Goal: Task Accomplishment & Management: Use online tool/utility

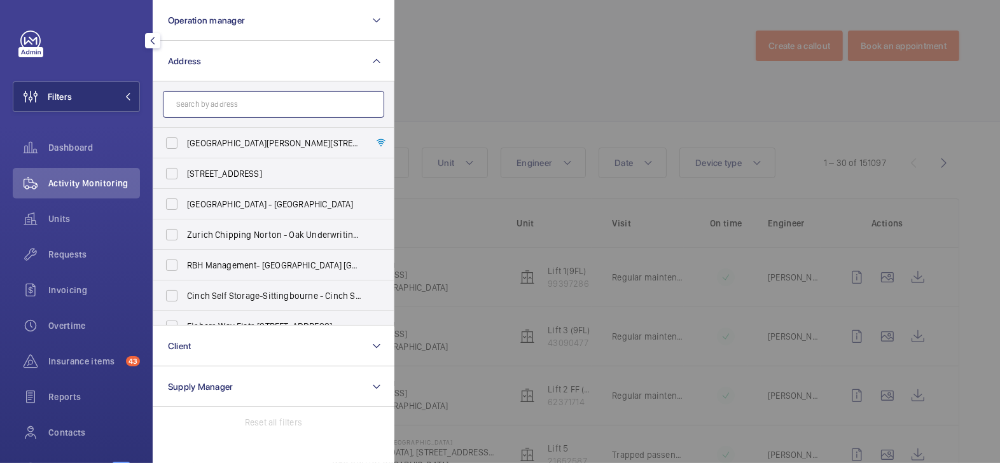
click at [220, 109] on input "text" at bounding box center [273, 104] width 221 height 27
type input "w9 2ef"
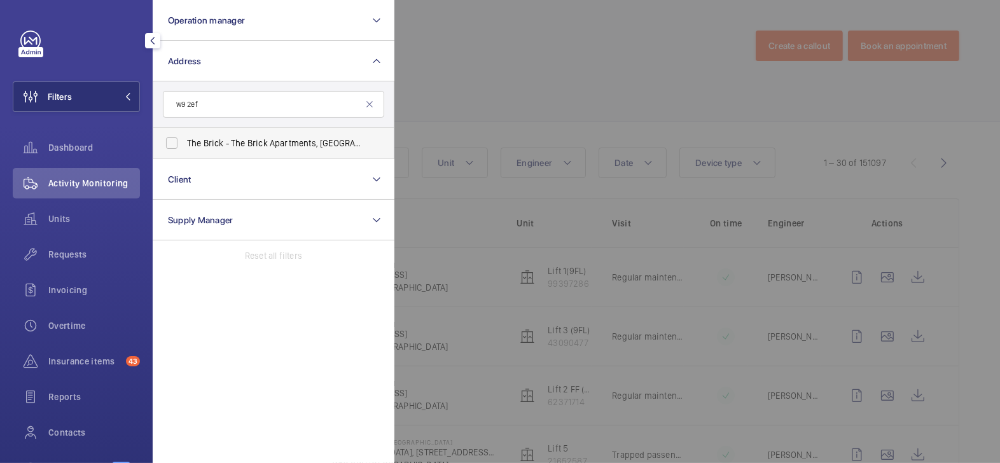
drag, startPoint x: 279, startPoint y: 146, endPoint x: 290, endPoint y: 147, distance: 10.9
click at [279, 146] on span "The Brick - The Brick Apartments[GEOGRAPHIC_DATA]" at bounding box center [274, 143] width 175 height 13
click at [185, 146] on input "The Brick - The Brick Apartments[GEOGRAPHIC_DATA]" at bounding box center [171, 142] width 25 height 25
checkbox input "true"
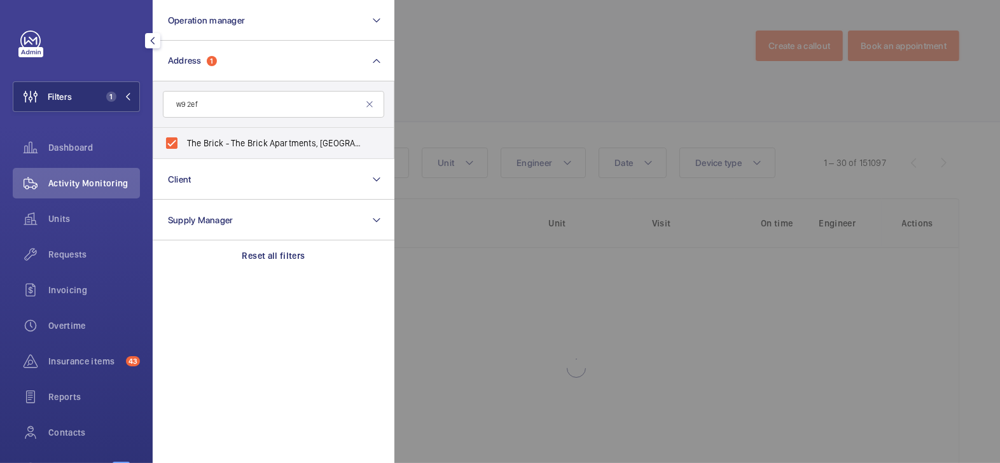
click at [449, 102] on div at bounding box center [894, 231] width 1000 height 463
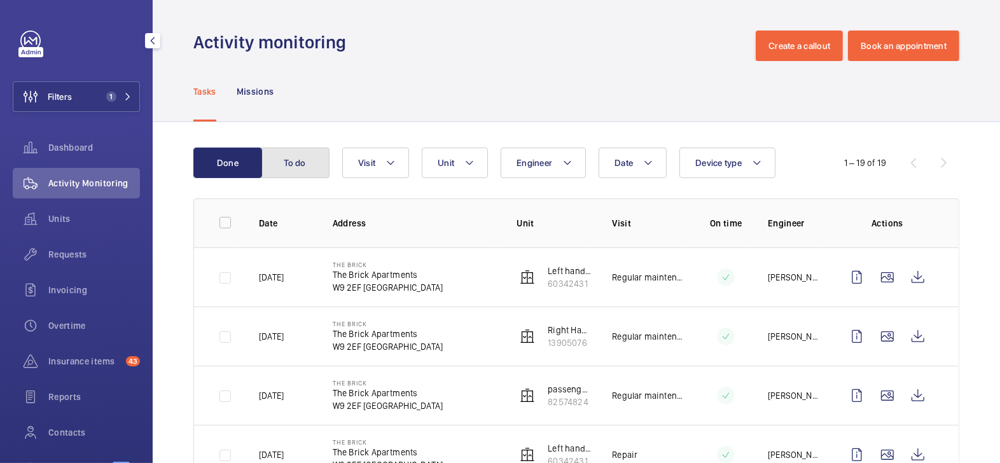
click at [310, 166] on button "To do" at bounding box center [295, 163] width 69 height 31
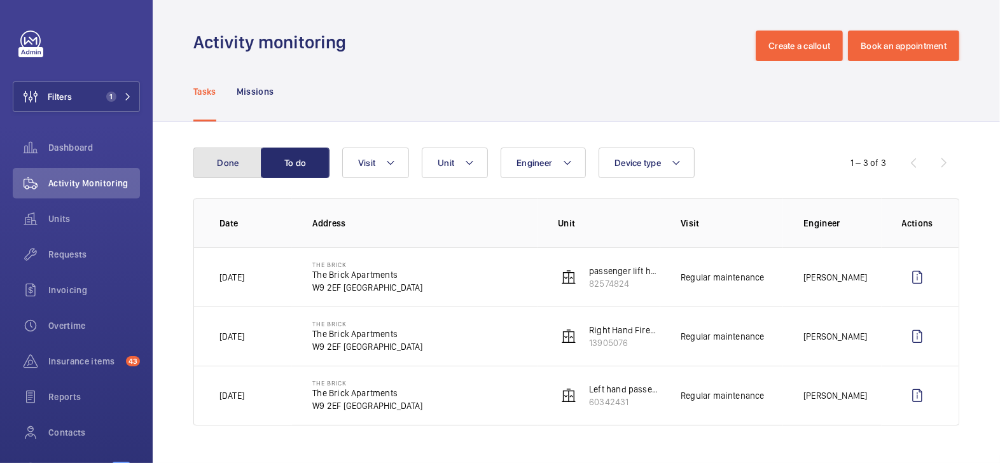
click at [216, 164] on button "Done" at bounding box center [227, 163] width 69 height 31
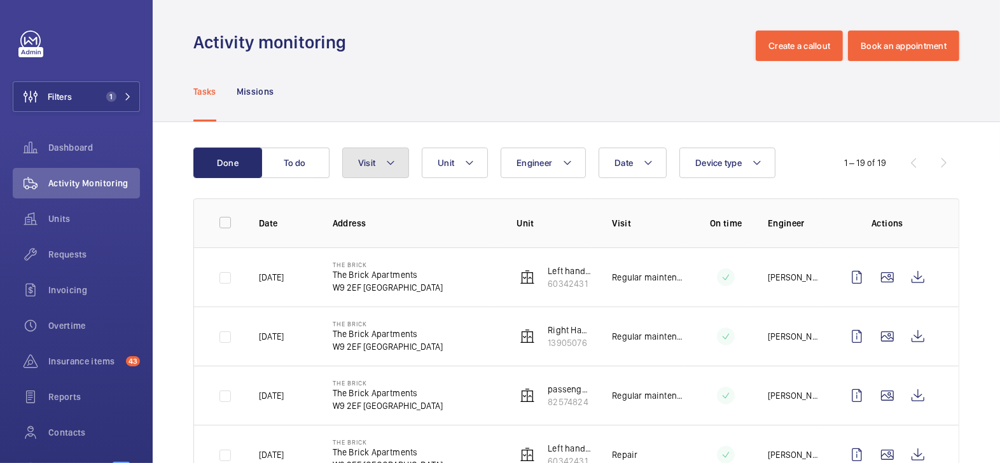
click at [389, 167] on mat-icon at bounding box center [391, 162] width 10 height 15
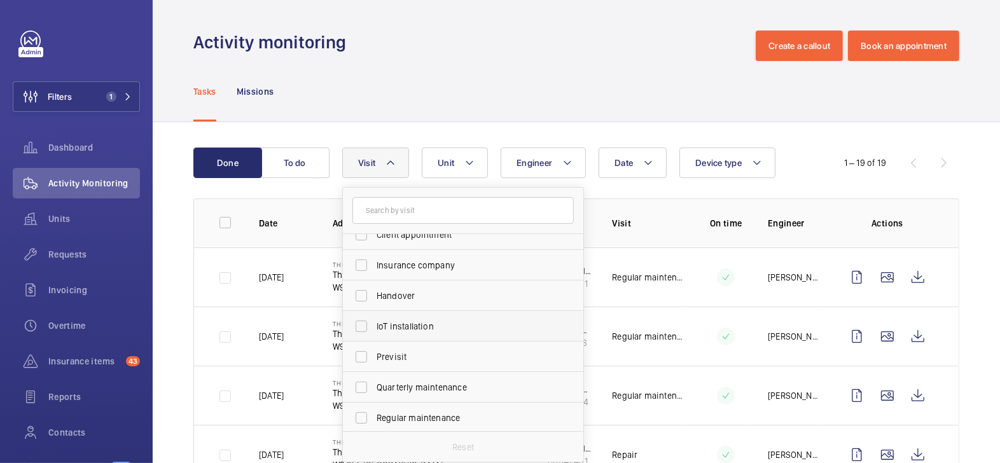
scroll to position [96, 0]
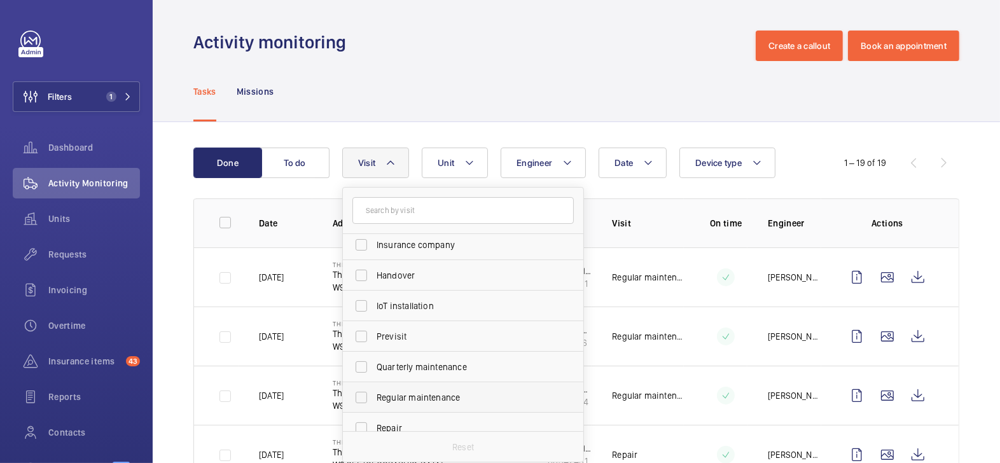
click at [440, 394] on span "Regular maintenance" at bounding box center [464, 397] width 175 height 13
click at [374, 394] on input "Regular maintenance" at bounding box center [361, 397] width 25 height 25
checkbox input "true"
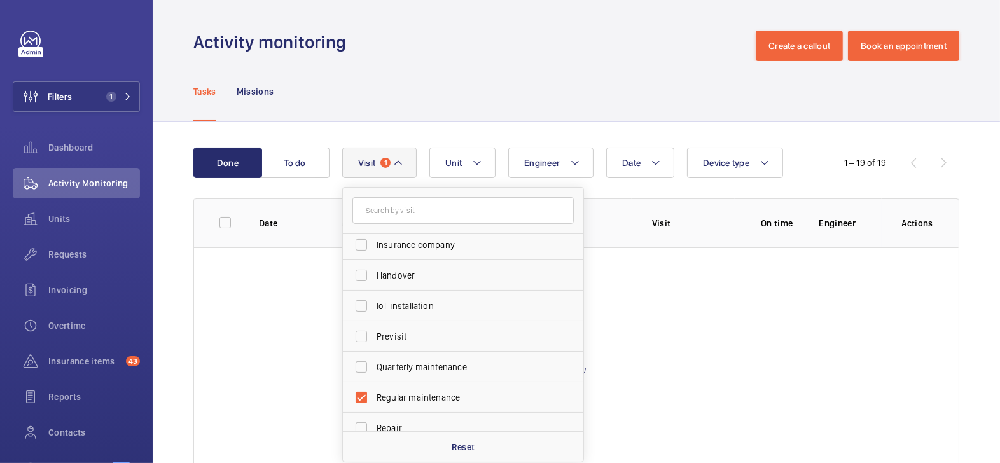
click at [512, 96] on div "Tasks Missions" at bounding box center [576, 91] width 766 height 60
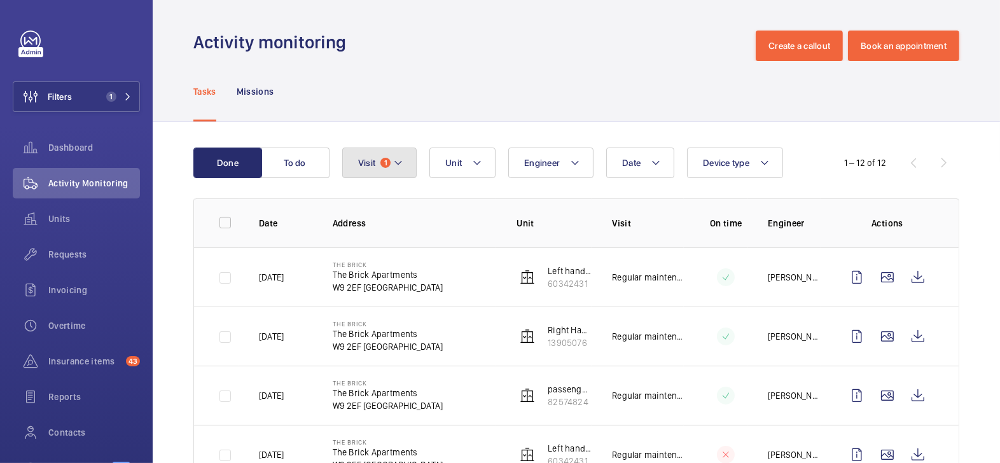
click at [403, 170] on mat-icon at bounding box center [398, 162] width 10 height 15
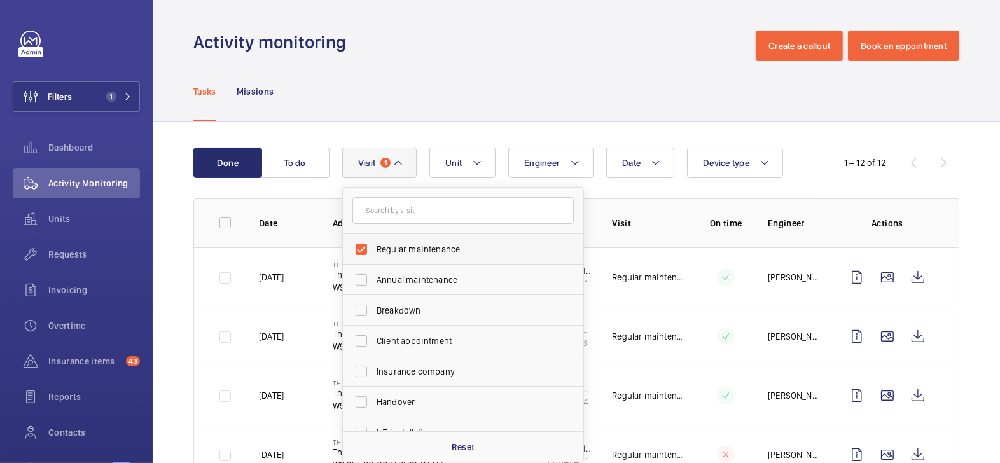
click at [428, 256] on label "Regular maintenance" at bounding box center [453, 249] width 221 height 31
click at [374, 256] on input "Regular maintenance" at bounding box center [361, 249] width 25 height 25
checkbox input "false"
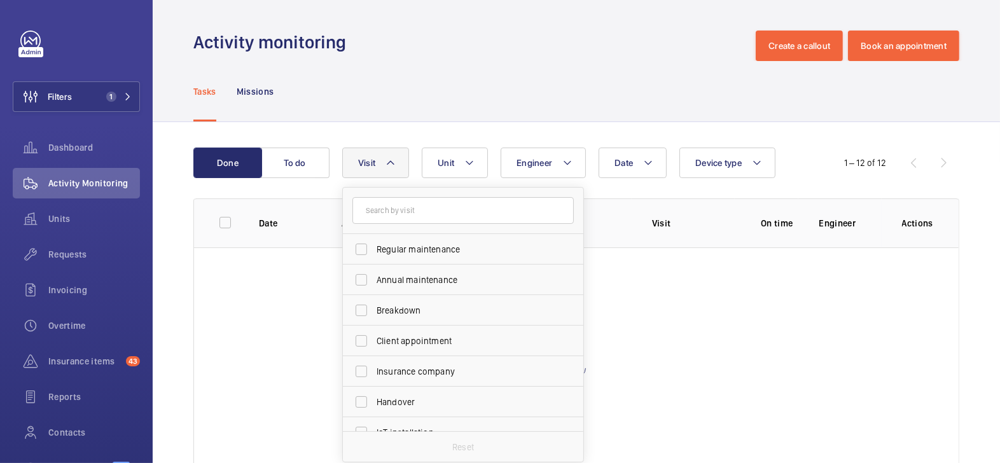
click at [464, 69] on div "Tasks Missions" at bounding box center [576, 91] width 766 height 60
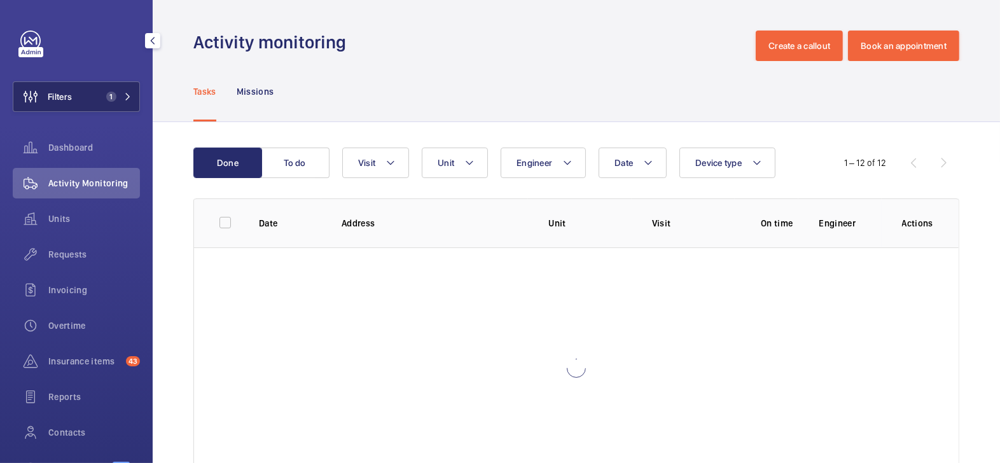
drag, startPoint x: 96, startPoint y: 102, endPoint x: 115, endPoint y: 95, distance: 20.3
click at [96, 102] on button "Filters 1" at bounding box center [76, 96] width 127 height 31
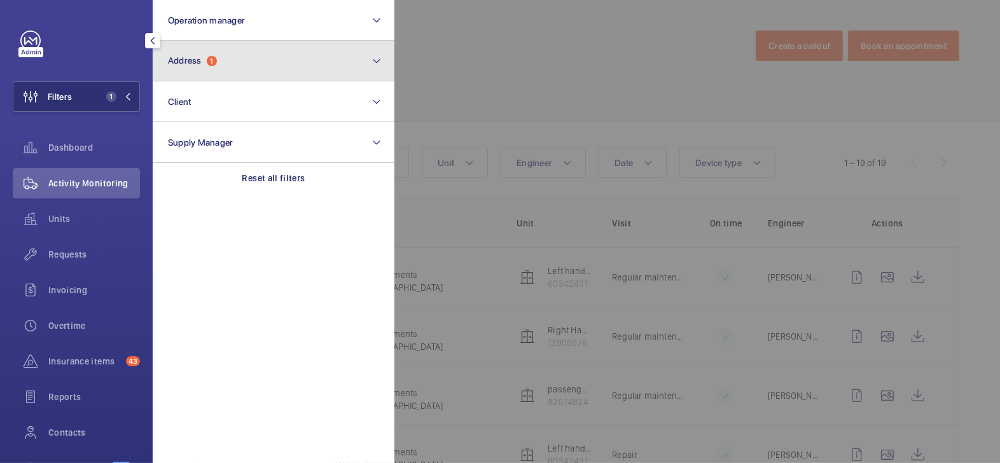
click at [248, 74] on button "Address 1" at bounding box center [274, 61] width 242 height 41
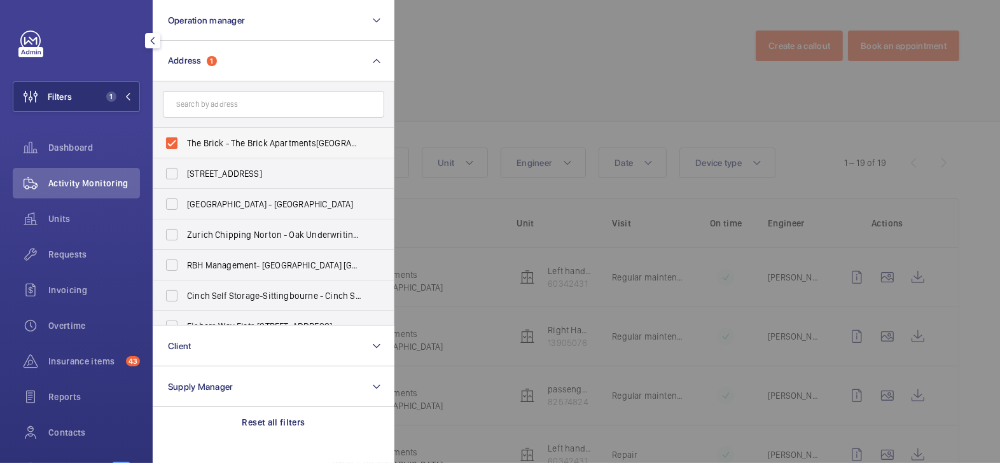
drag, startPoint x: 236, startPoint y: 136, endPoint x: 249, endPoint y: 128, distance: 15.7
click at [236, 137] on span "The Brick - The Brick Apartments[GEOGRAPHIC_DATA]" at bounding box center [274, 143] width 175 height 13
click at [185, 137] on input "The Brick - The Brick Apartments[GEOGRAPHIC_DATA]" at bounding box center [171, 142] width 25 height 25
checkbox input "false"
click at [554, 69] on div at bounding box center [894, 231] width 1000 height 463
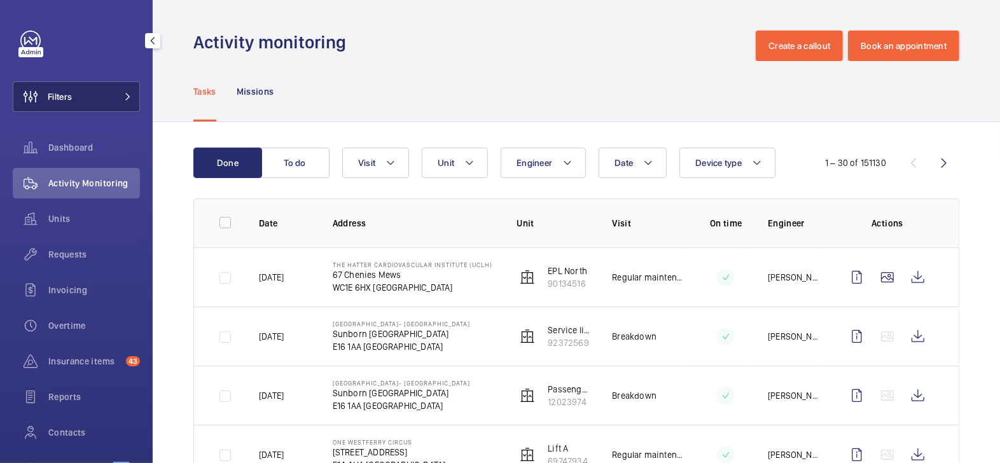
click at [94, 99] on button "Filters" at bounding box center [76, 96] width 127 height 31
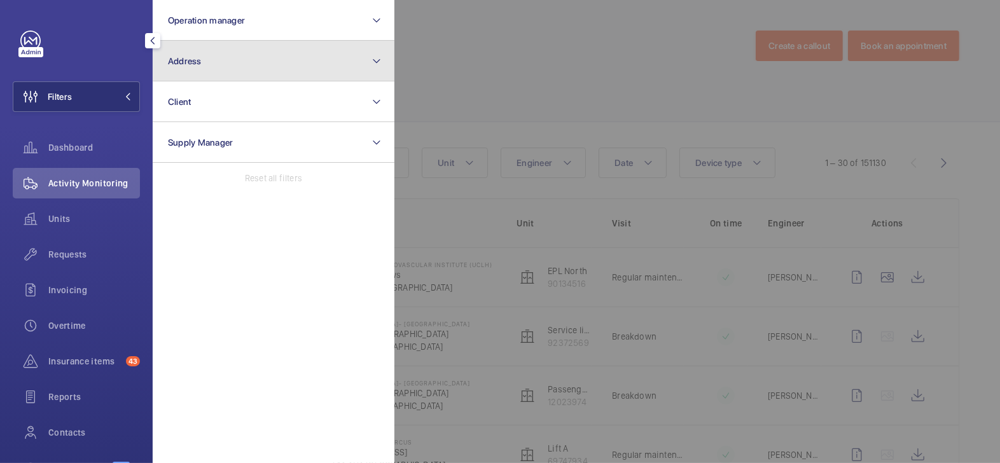
click at [207, 62] on button "Address" at bounding box center [274, 61] width 242 height 41
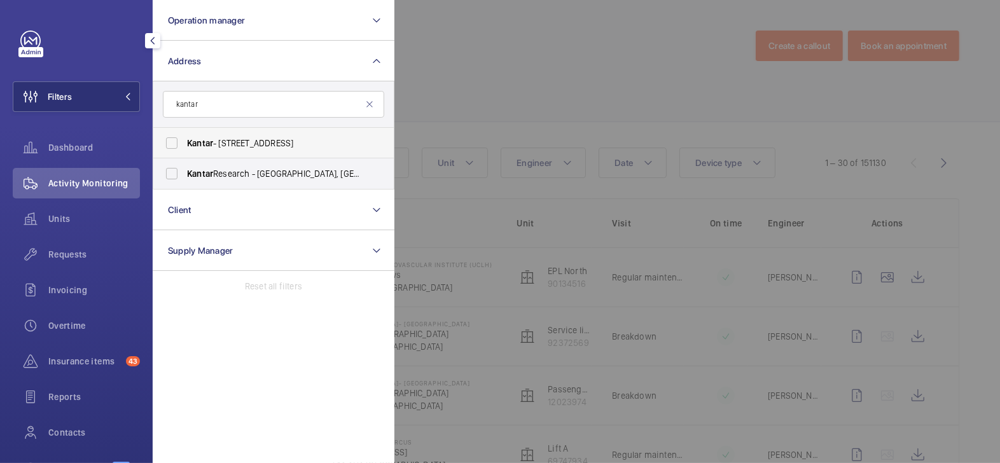
type input "kantar"
click at [272, 142] on span "Kantar - [STREET_ADDRESS]" at bounding box center [274, 143] width 175 height 13
click at [185, 142] on input "Kantar - [STREET_ADDRESS]" at bounding box center [171, 142] width 25 height 25
checkbox input "true"
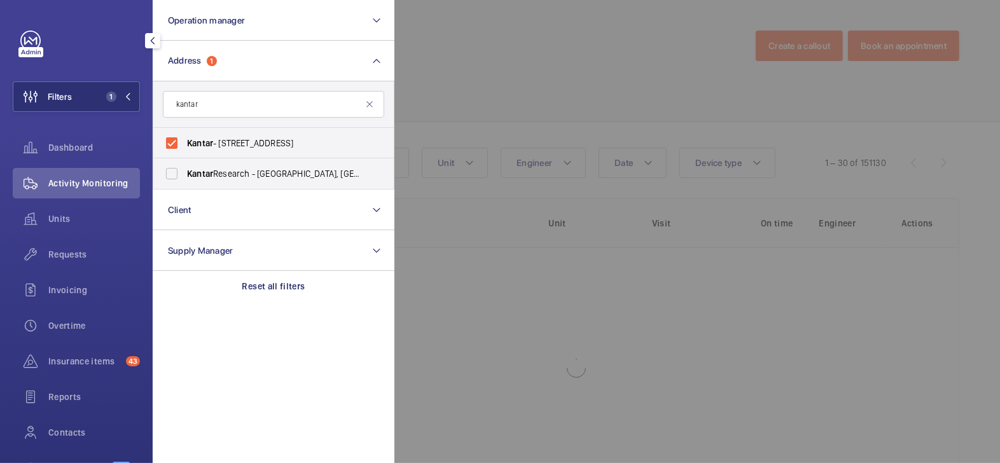
click at [562, 69] on div at bounding box center [894, 231] width 1000 height 463
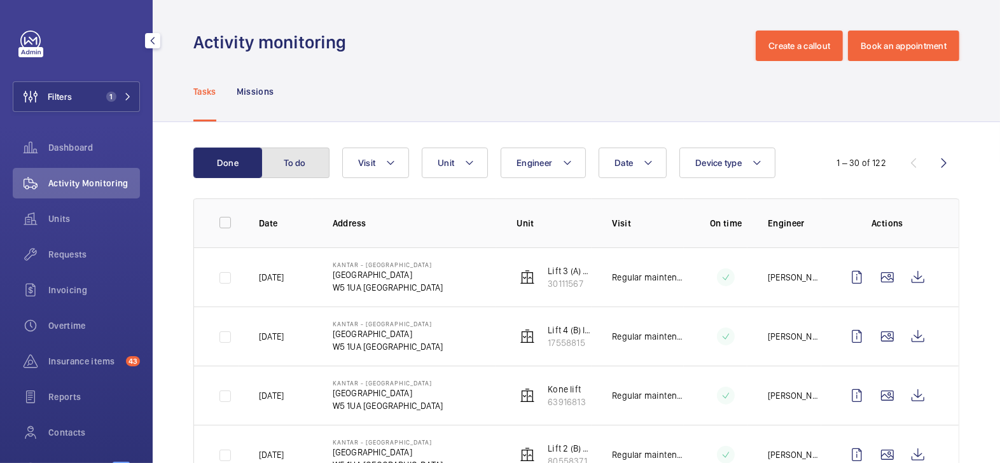
click at [304, 175] on button "To do" at bounding box center [295, 163] width 69 height 31
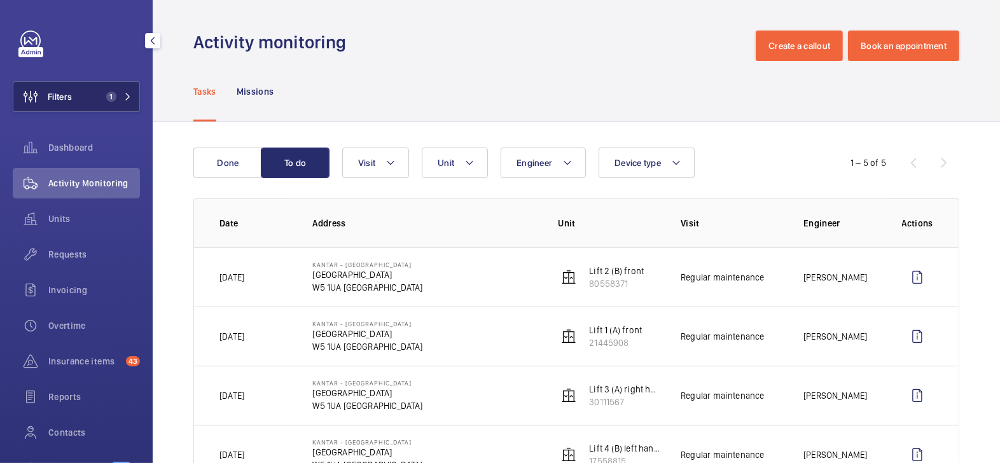
click at [88, 91] on button "Filters 1" at bounding box center [76, 96] width 127 height 31
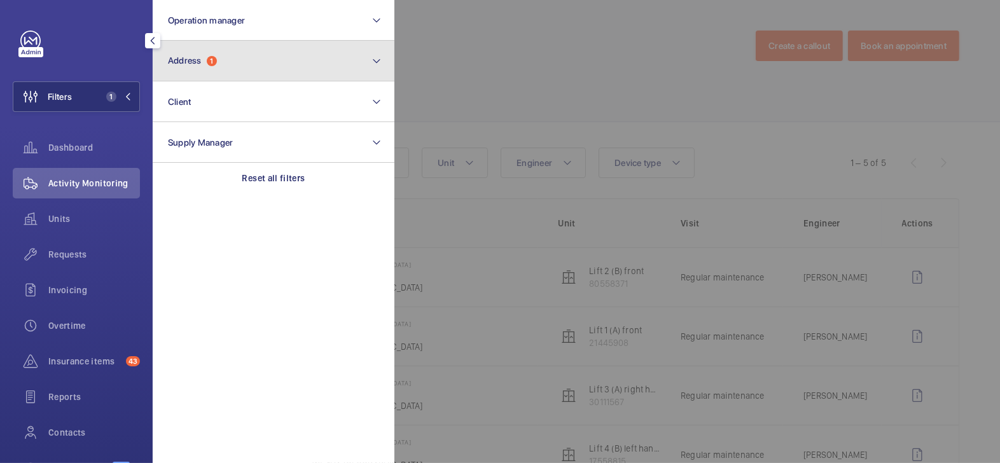
click at [269, 59] on button "Address 1" at bounding box center [274, 61] width 242 height 41
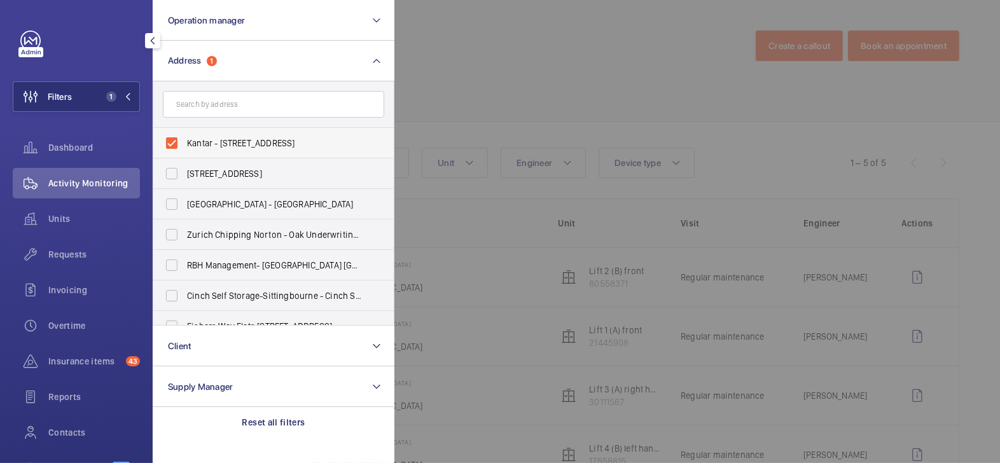
click at [202, 139] on span "Kantar - [STREET_ADDRESS]" at bounding box center [274, 143] width 175 height 13
click at [185, 139] on input "Kantar - [STREET_ADDRESS]" at bounding box center [171, 142] width 25 height 25
checkbox input "false"
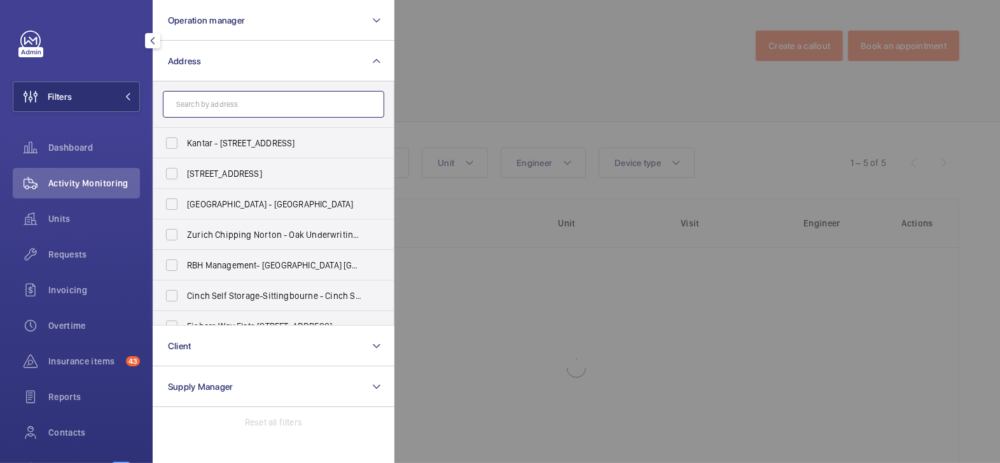
click at [231, 113] on input "text" at bounding box center [273, 104] width 221 height 27
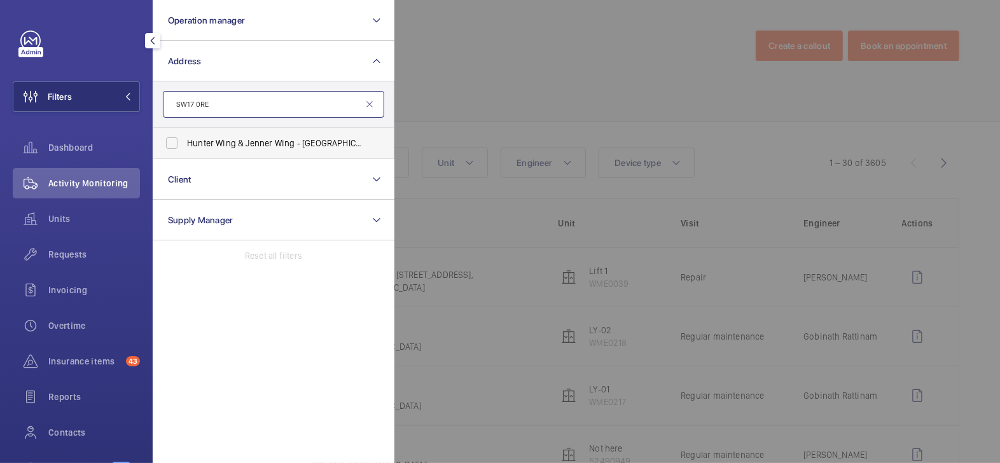
type input "SW17 0RE"
drag, startPoint x: 277, startPoint y: 146, endPoint x: 379, endPoint y: 111, distance: 107.7
click at [277, 146] on span "[PERSON_NAME] & Jenner Wing - [GEOGRAPHIC_DATA]" at bounding box center [274, 143] width 175 height 13
click at [185, 146] on input "[PERSON_NAME] & Jenner Wing - [GEOGRAPHIC_DATA]" at bounding box center [171, 142] width 25 height 25
checkbox input "true"
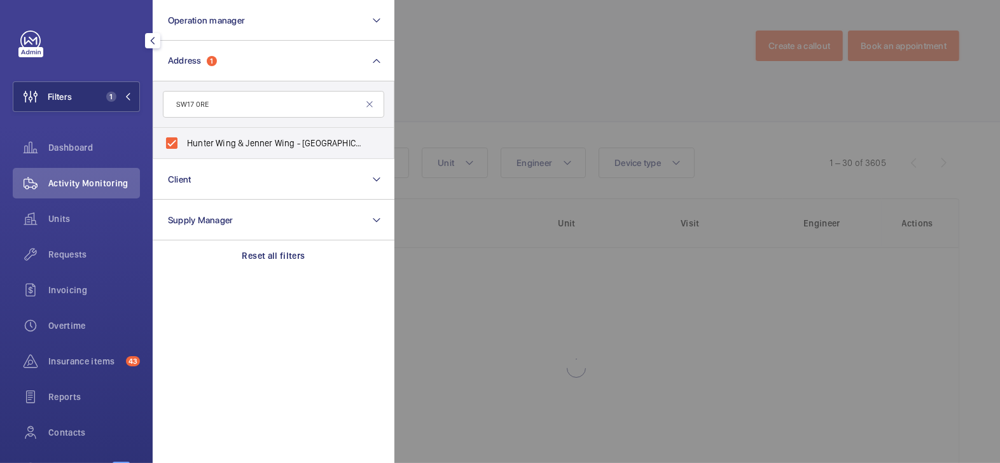
click at [483, 67] on div at bounding box center [894, 231] width 1000 height 463
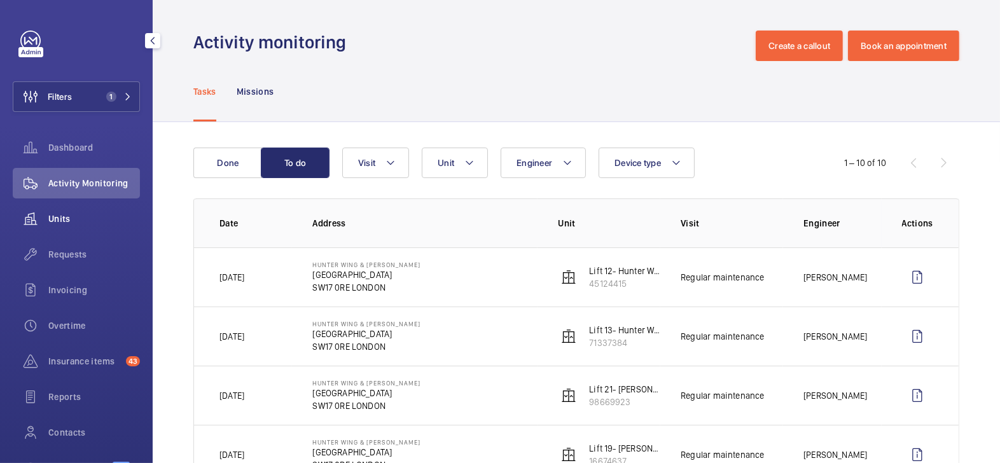
click at [63, 228] on div "Units" at bounding box center [76, 219] width 127 height 31
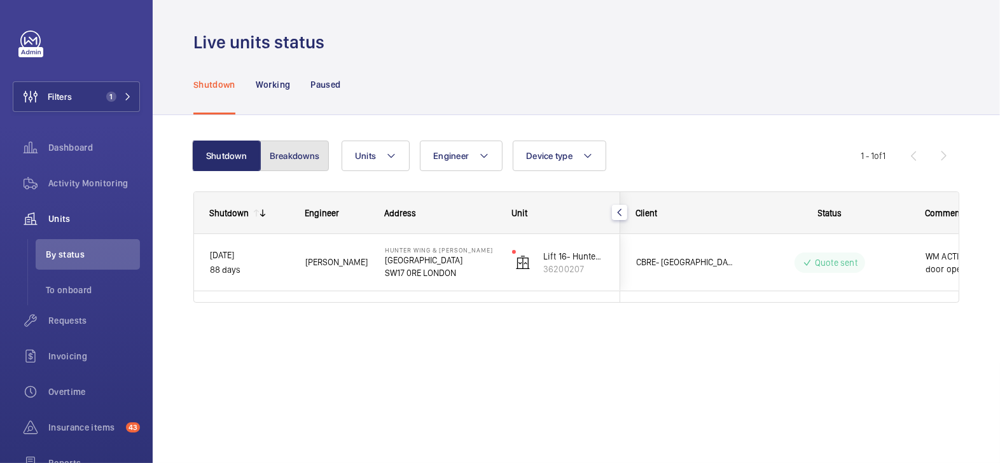
click at [302, 154] on button "Breakdowns" at bounding box center [294, 156] width 69 height 31
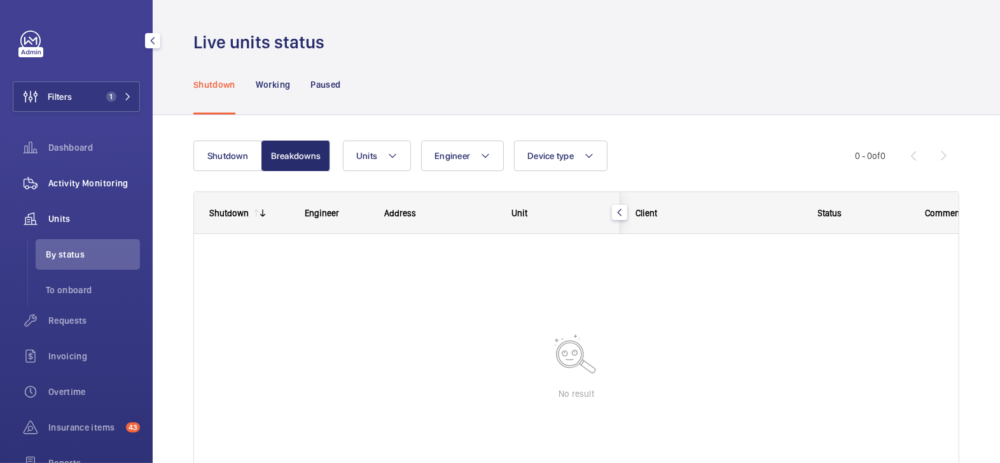
click at [95, 181] on span "Activity Monitoring" at bounding box center [94, 183] width 92 height 13
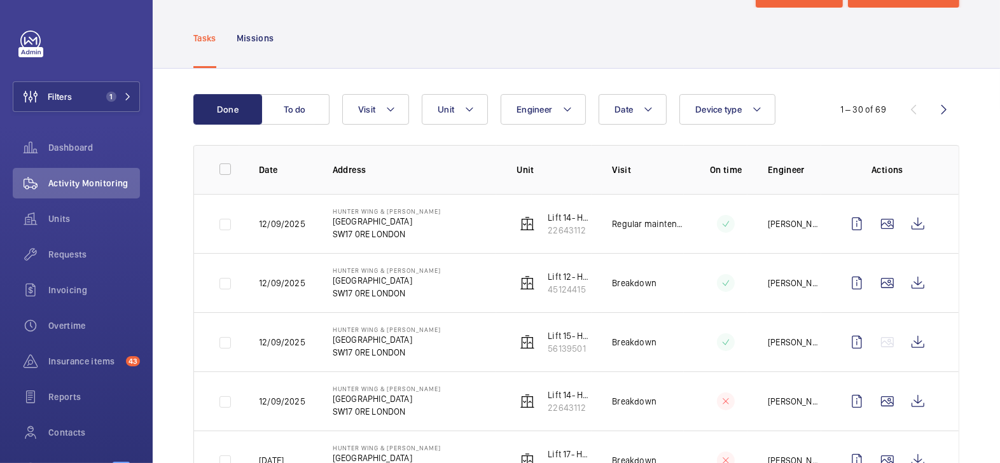
scroll to position [55, 0]
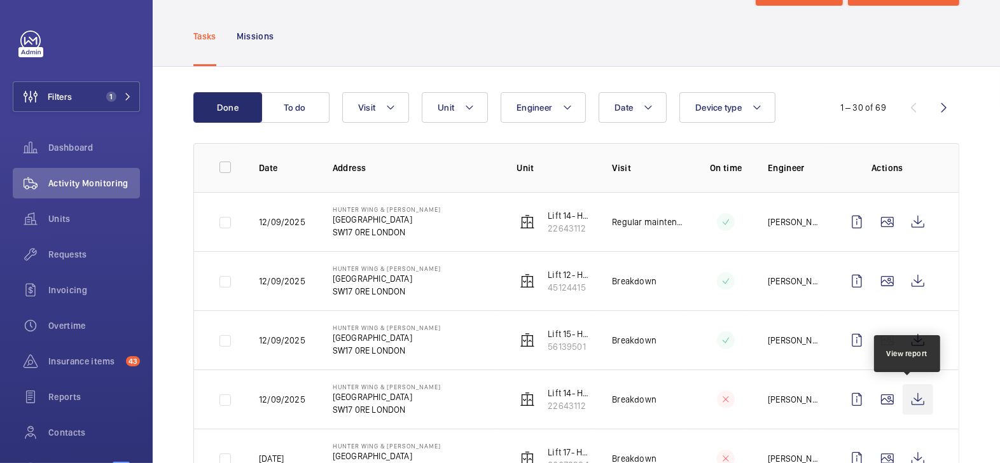
click at [913, 404] on wm-front-icon-button at bounding box center [918, 399] width 31 height 31
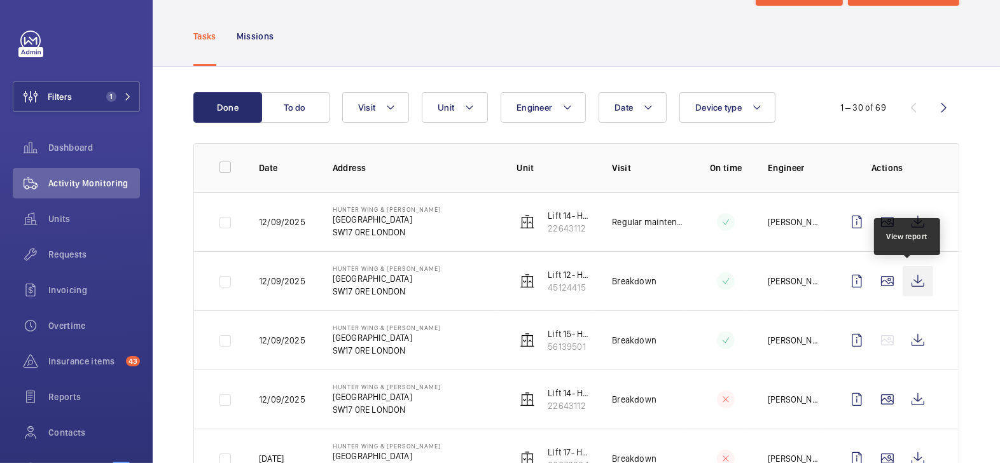
click at [912, 279] on wm-front-icon-button at bounding box center [918, 281] width 31 height 31
click at [409, 218] on p "[GEOGRAPHIC_DATA]" at bounding box center [387, 219] width 108 height 13
click at [382, 218] on p "[GEOGRAPHIC_DATA]" at bounding box center [387, 219] width 108 height 13
